Goal: Information Seeking & Learning: Learn about a topic

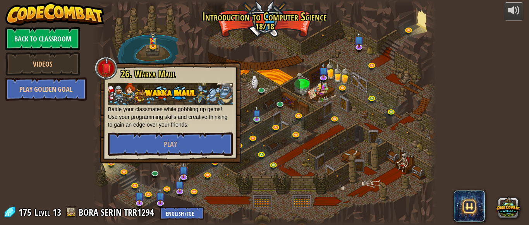
click at [377, 51] on div at bounding box center [265, 112] width 344 height 225
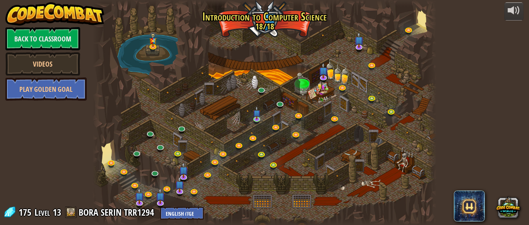
click at [425, 17] on div at bounding box center [265, 112] width 344 height 225
click at [40, 35] on link "Back to Classroom" at bounding box center [42, 38] width 75 height 23
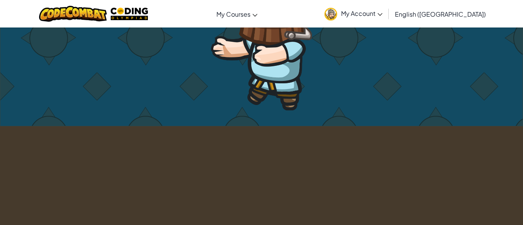
scroll to position [155, 0]
